Goal: Obtain resource: Download file/media

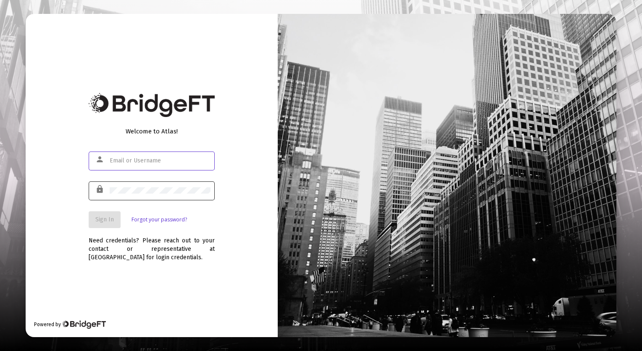
type input "[EMAIL_ADDRESS][DOMAIN_NAME]"
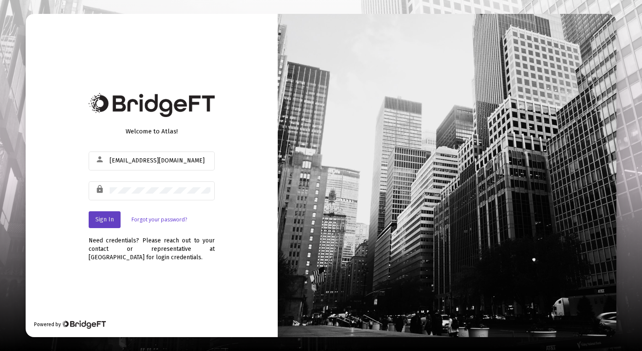
click at [106, 215] on button "Sign In" at bounding box center [105, 219] width 32 height 17
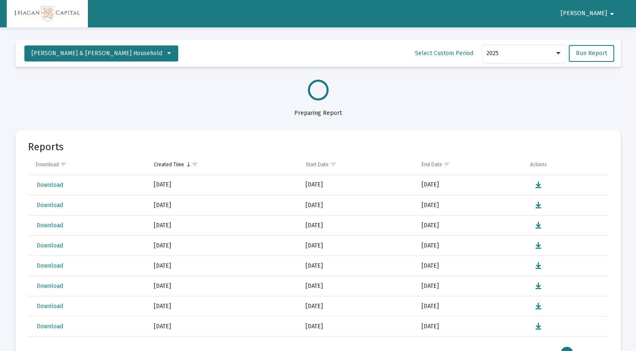
select select "View all"
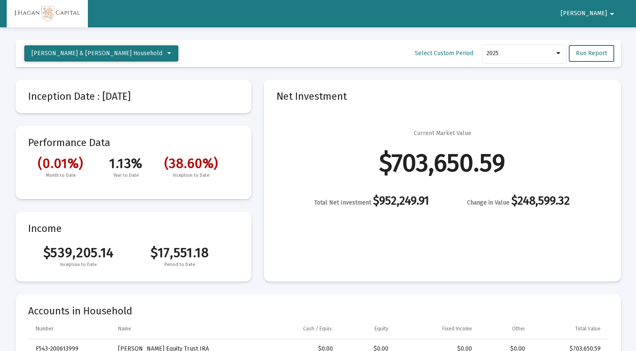
click at [167, 52] on icon at bounding box center [169, 53] width 4 height 6
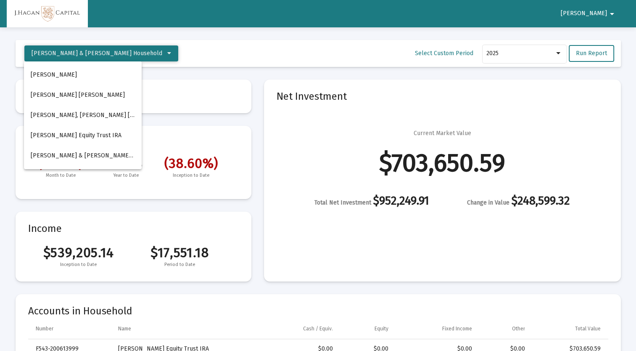
click at [134, 52] on div at bounding box center [318, 175] width 636 height 351
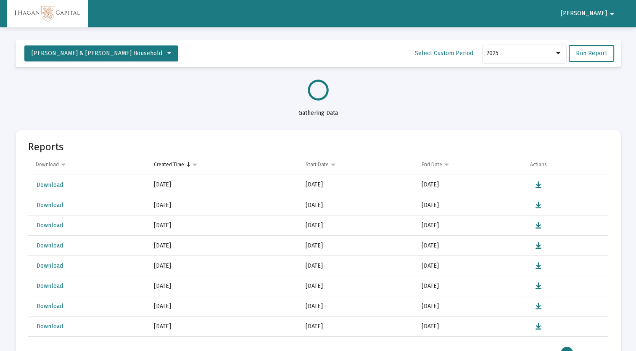
select select "View all"
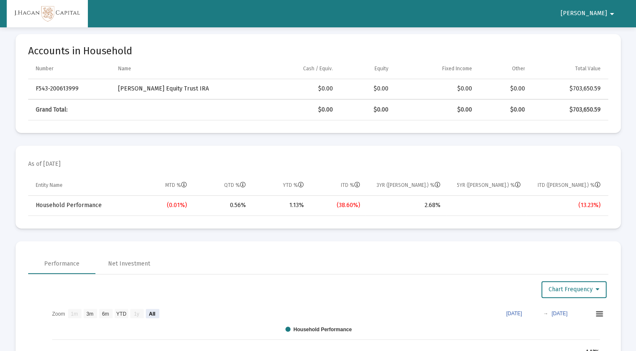
scroll to position [210, 0]
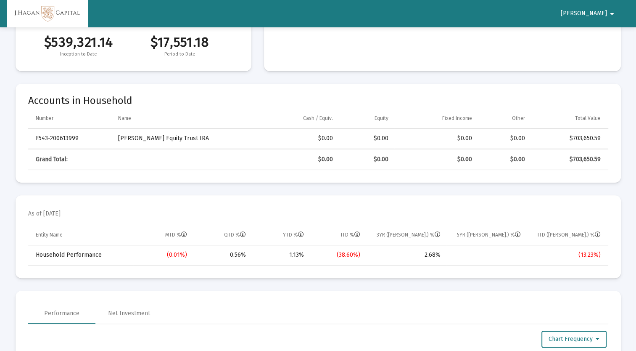
click at [613, 11] on mat-icon "arrow_drop_down" at bounding box center [612, 13] width 10 height 17
click at [611, 11] on div at bounding box center [318, 175] width 636 height 351
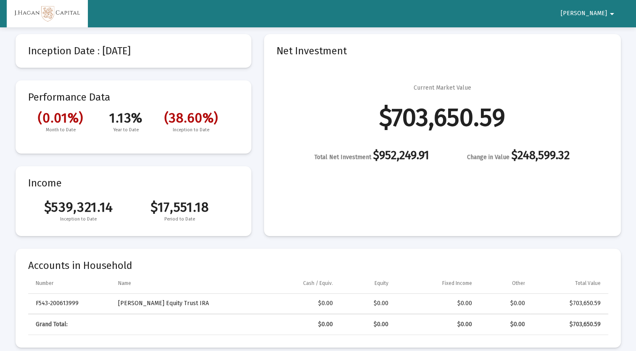
scroll to position [0, 0]
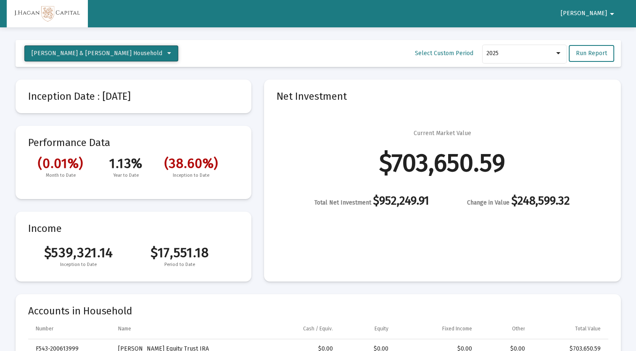
click at [167, 50] on icon at bounding box center [169, 53] width 4 height 6
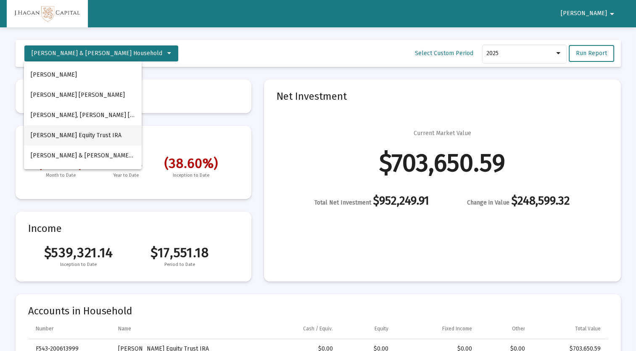
click at [75, 138] on button "[PERSON_NAME] Equity Trust IRA" at bounding box center [83, 135] width 118 height 20
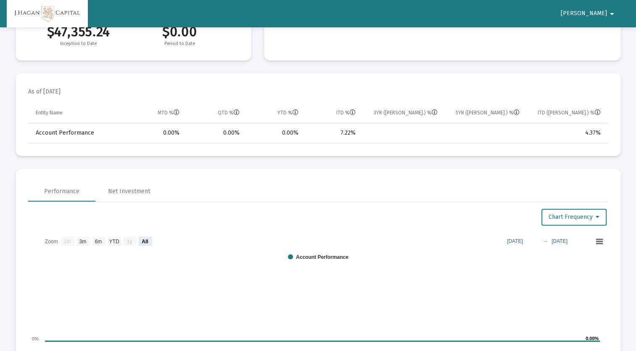
scroll to position [252, 0]
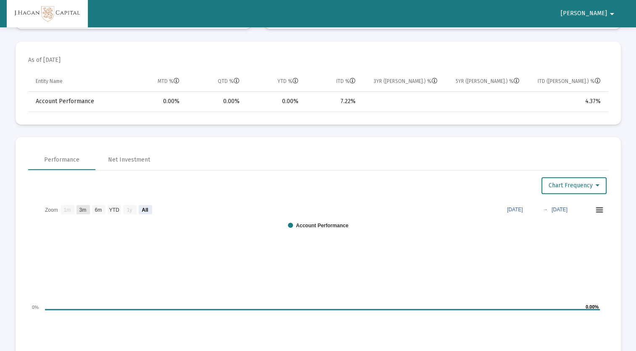
click at [82, 211] on text "3m" at bounding box center [82, 210] width 7 height 6
select select "View 3 months"
type input "2025-05-17"
click at [98, 209] on text "6m" at bounding box center [98, 210] width 7 height 6
select select "View 6 months"
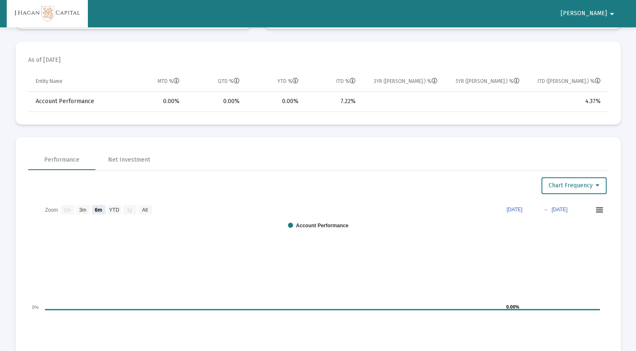
type input "2025-02-17"
click at [112, 209] on text "YTD" at bounding box center [114, 210] width 10 height 6
select select "View year to date"
type input "2025-01-31"
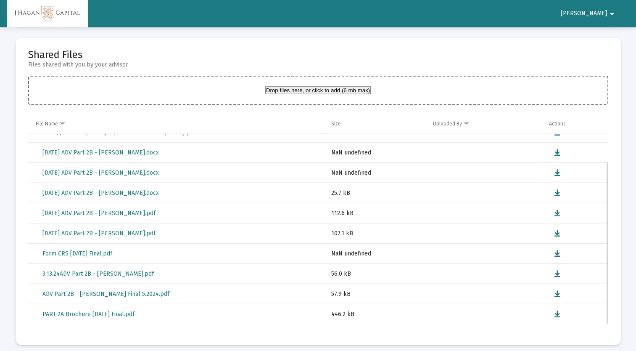
scroll to position [0, 0]
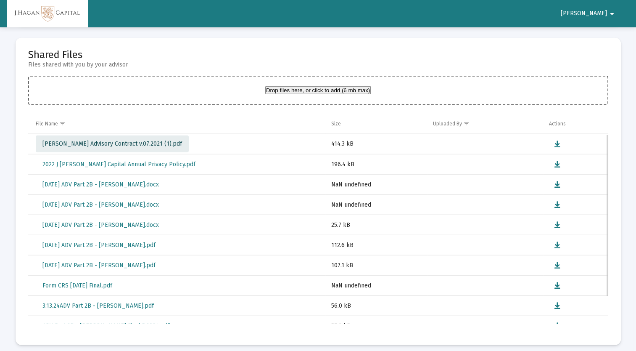
click at [119, 141] on span "[PERSON_NAME] Advisory Contract v.07.2021 (1).pdf" at bounding box center [112, 143] width 140 height 7
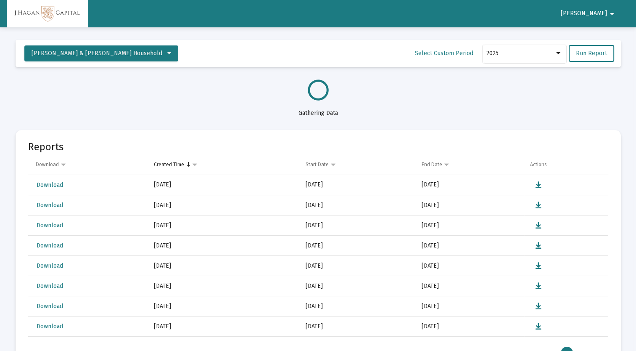
select select "View all"
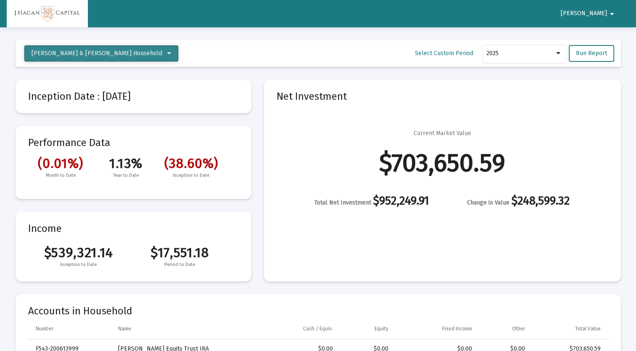
click at [167, 51] on icon at bounding box center [169, 53] width 4 height 6
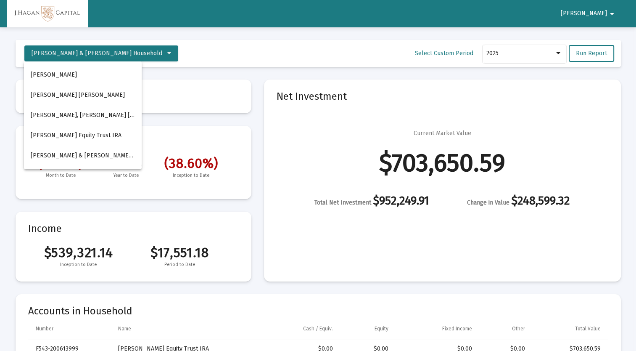
click at [135, 50] on div at bounding box center [318, 175] width 636 height 351
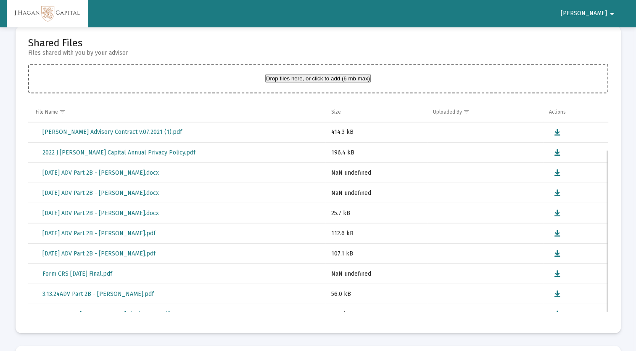
scroll to position [32, 0]
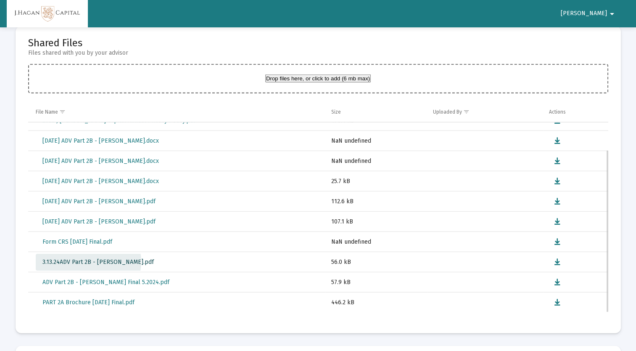
click at [88, 259] on span "3.13.24ADV Part 2B - [PERSON_NAME].pdf" at bounding box center [97, 261] width 111 height 7
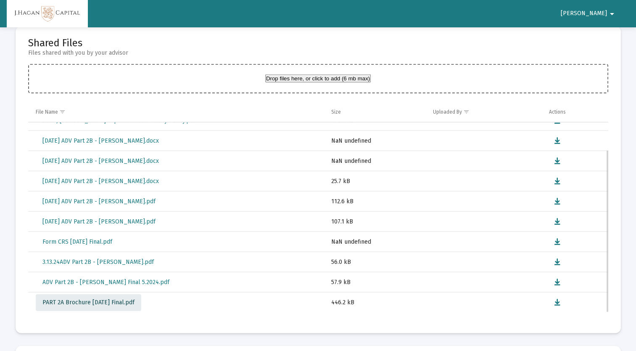
click at [118, 300] on span "PART 2A Brochure [DATE] Final.pdf" at bounding box center [88, 302] width 92 height 7
click at [108, 279] on span "ADV Part 2B - [PERSON_NAME] Final 5.2024.pdf" at bounding box center [105, 281] width 127 height 7
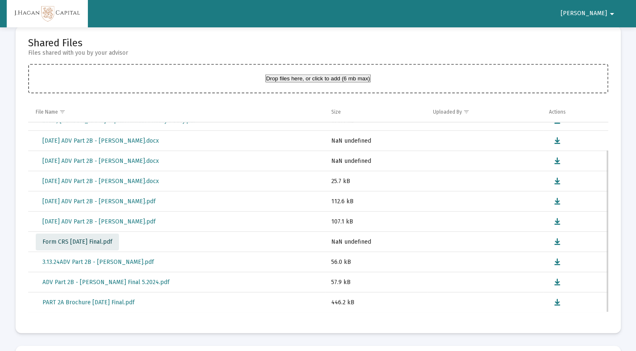
click at [107, 238] on span "Form CRS [DATE] Final.pdf" at bounding box center [77, 241] width 70 height 7
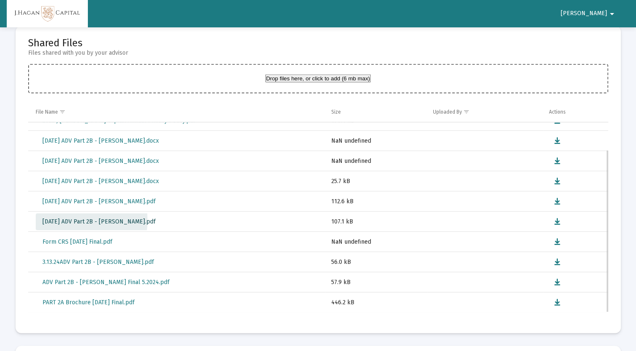
click at [74, 218] on span "[DATE] ADV Part 2B - [PERSON_NAME].pdf" at bounding box center [98, 221] width 113 height 7
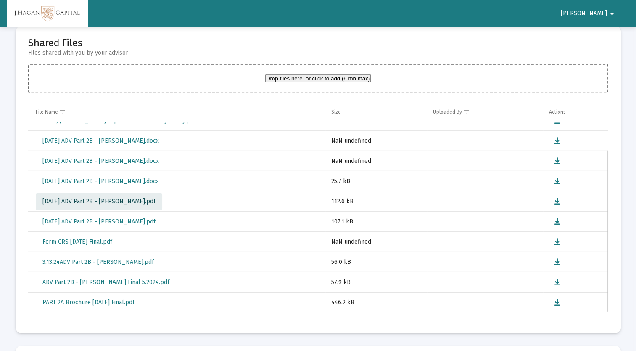
click at [103, 198] on span "[DATE] ADV Part 2B - [PERSON_NAME].pdf" at bounding box center [98, 201] width 113 height 7
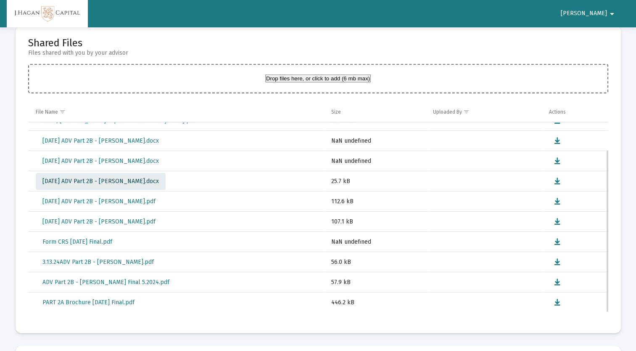
click at [131, 179] on span "[DATE] ADV Part 2B - [PERSON_NAME].docx" at bounding box center [100, 180] width 116 height 7
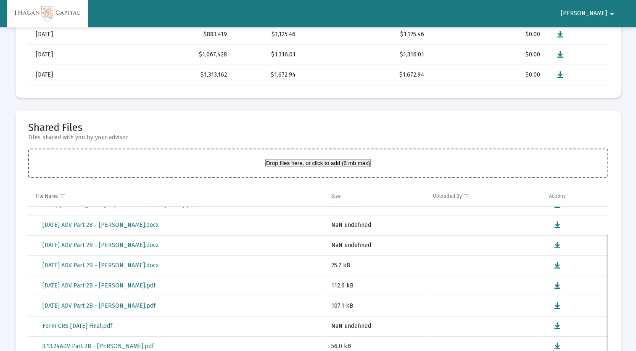
scroll to position [0, 0]
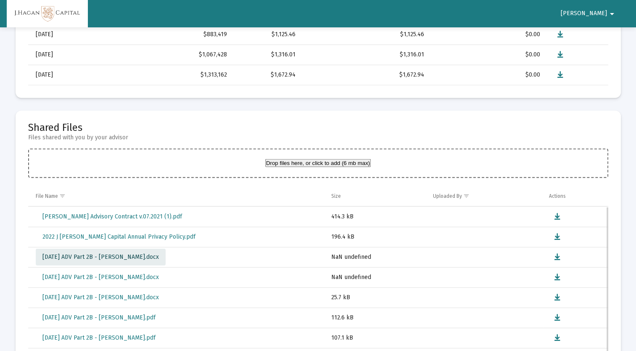
click at [111, 255] on span "[DATE] ADV Part 2B - [PERSON_NAME].docx" at bounding box center [100, 256] width 116 height 7
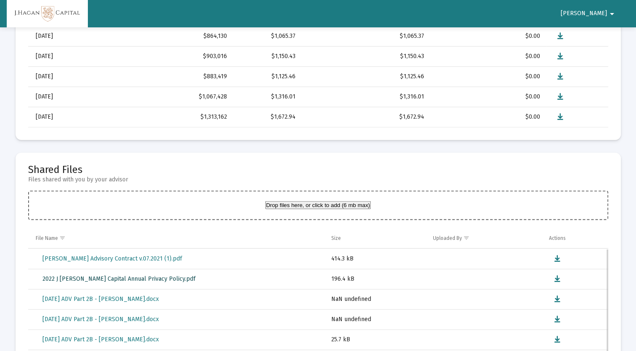
click at [119, 278] on span "2022 J [PERSON_NAME] Capital Annual Privacy Policy.pdf" at bounding box center [118, 278] width 153 height 7
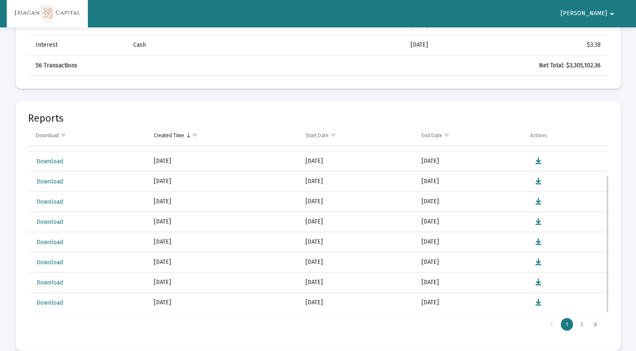
scroll to position [1795, 0]
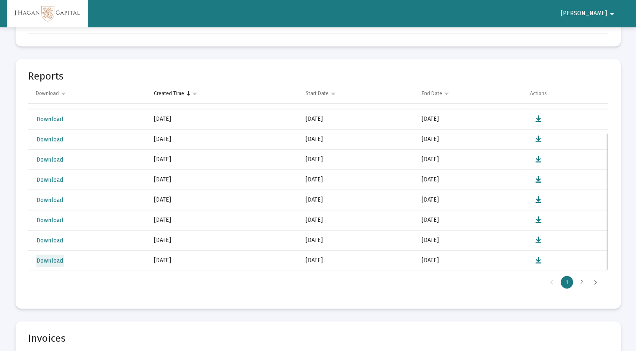
click at [52, 257] on span "Download" at bounding box center [50, 260] width 26 height 7
